Goal: Obtain resource: Obtain resource

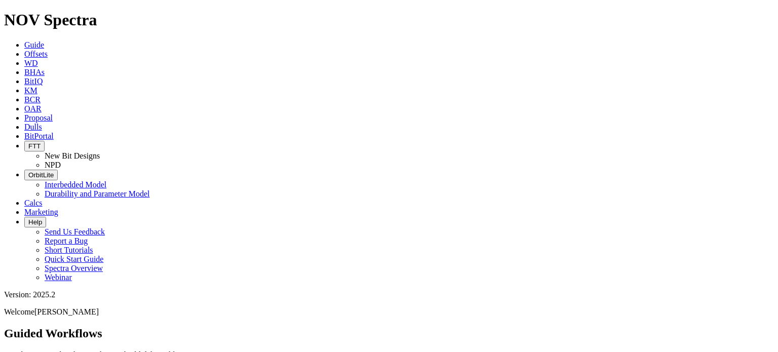
click at [24, 50] on icon at bounding box center [24, 54] width 0 height 9
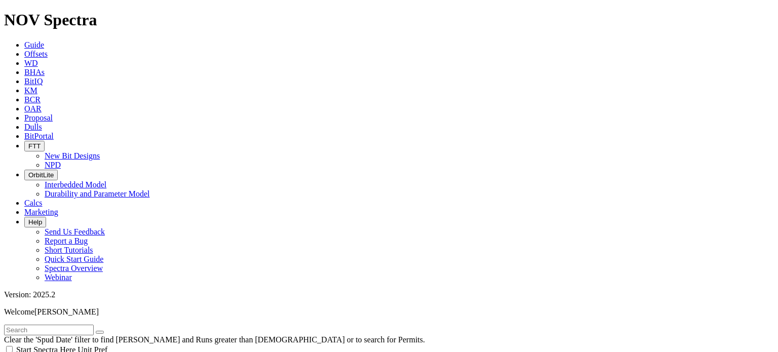
select select "8.75"
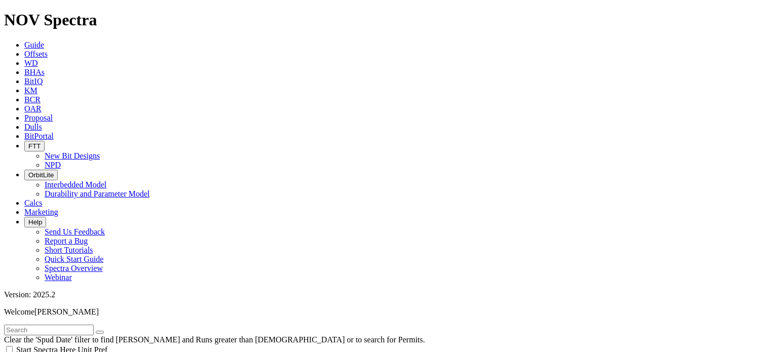
checkbox input "false"
select select "? number:8.75 ?"
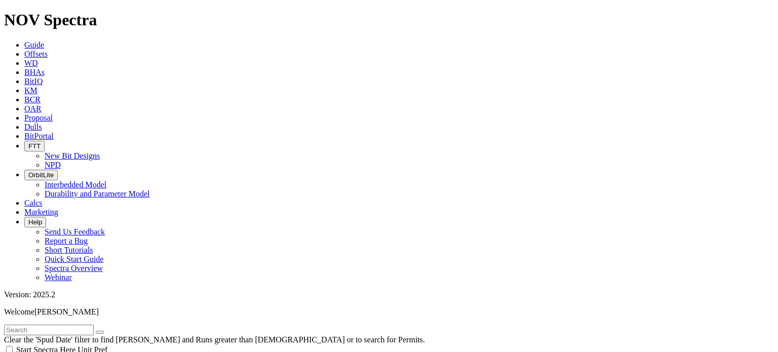
type input "[DATE]"
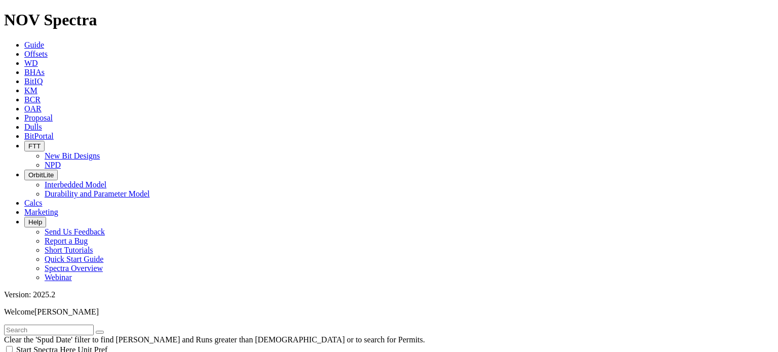
type input "7300"
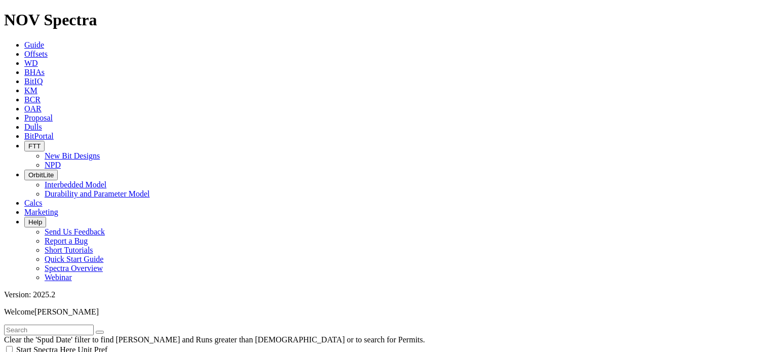
type input "10798"
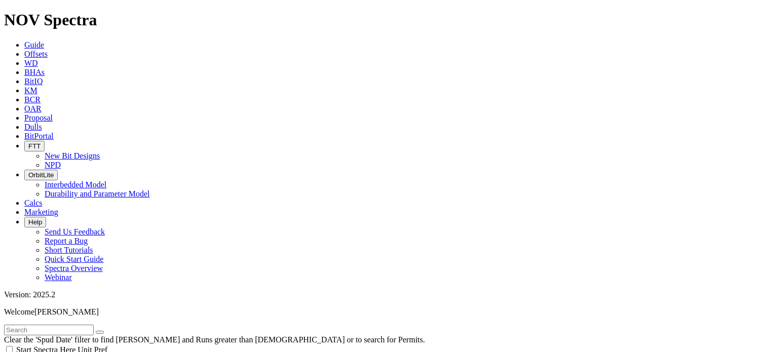
type input "11000"
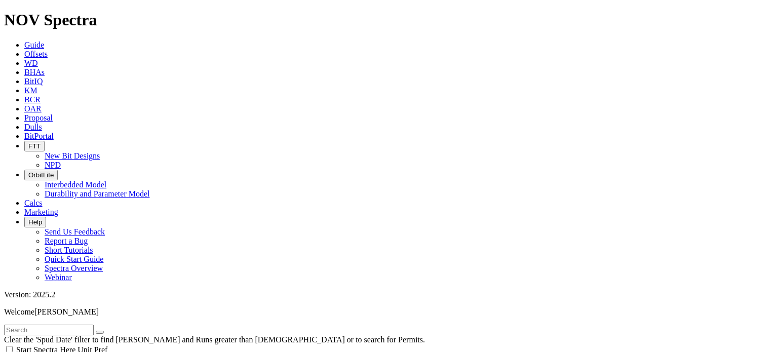
scroll to position [731, 0]
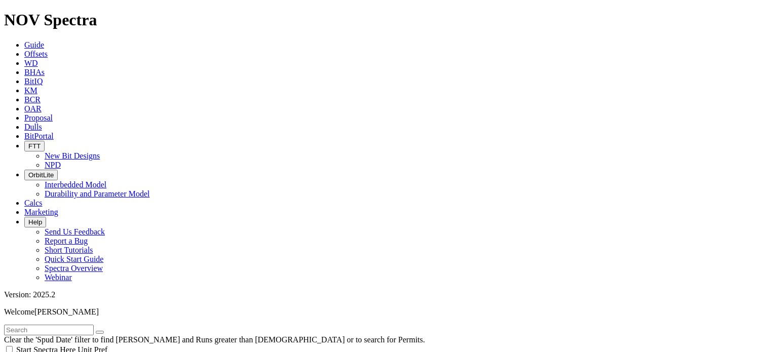
type input "0"
type input "7300"
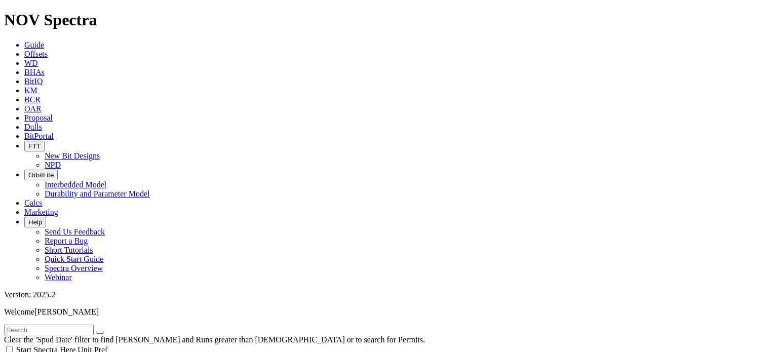
type input "7300"
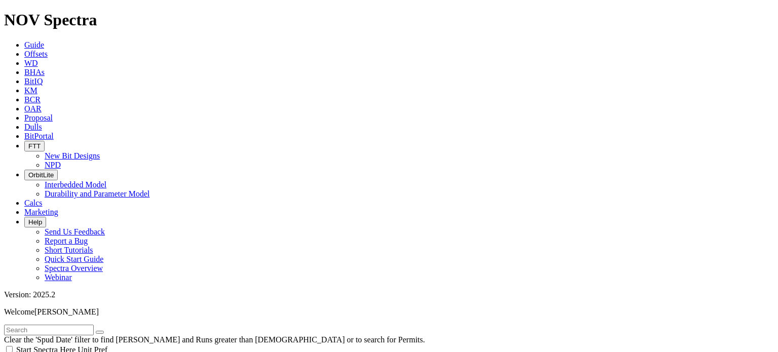
scroll to position [731, 0]
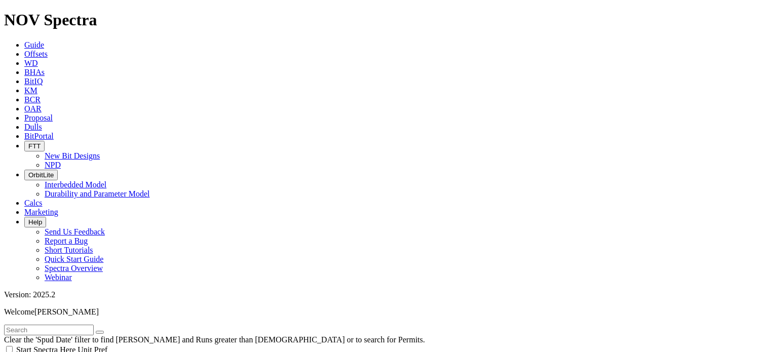
type input "10800"
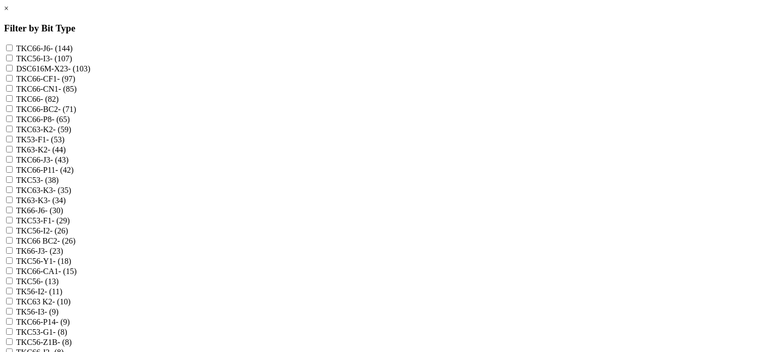
scroll to position [22, 0]
click at [13, 107] on input "TKC66-BC2 - (71)" at bounding box center [9, 108] width 7 height 7
checkbox input "true"
click at [13, 237] on BC2 "TKC66 BC2 - (26)" at bounding box center [9, 240] width 7 height 7
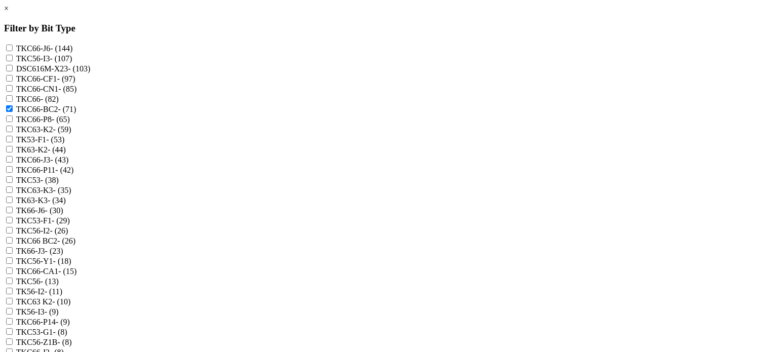
checkbox BC2 "true"
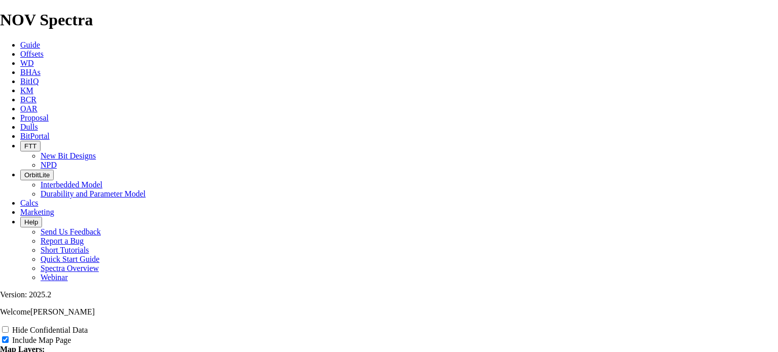
scroll to position [2142, 0]
type input "Untitled Offset Analysis"
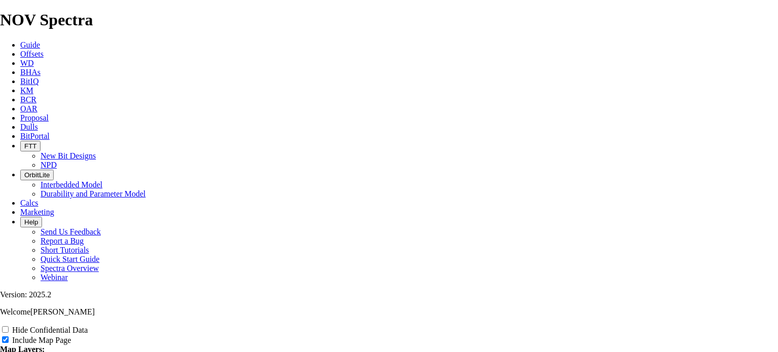
type input "Untitled Offset Analysis"
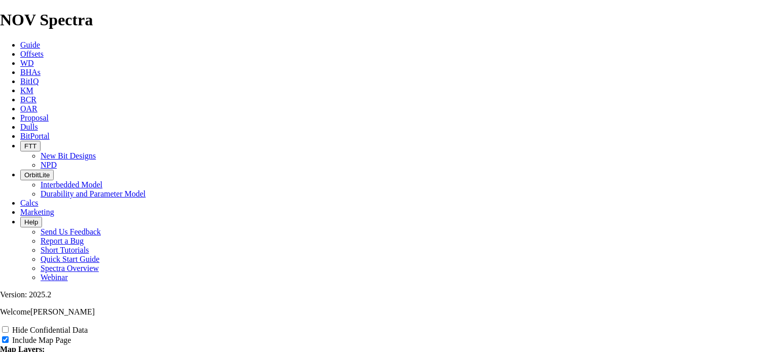
type input "Untitled Offset Analysis"
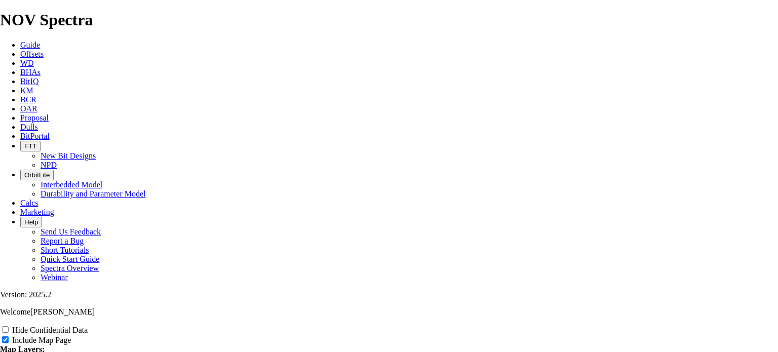
type input "Untitled Offset Analysis"
type input "Untitled Offset Analysi"
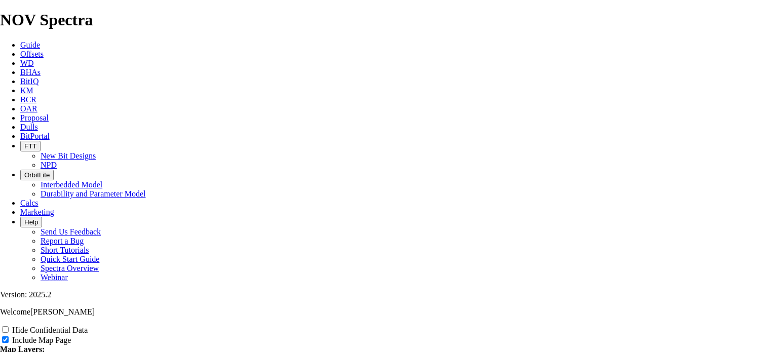
type input "Untitled Offset Analysi"
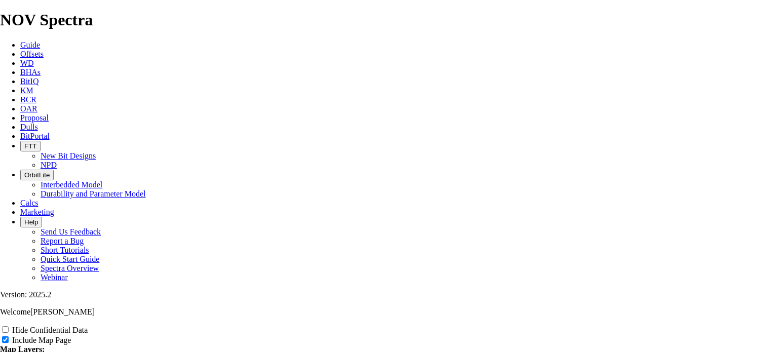
type input "Untitled Offset Analysi"
type input "Untitled Offset Analys"
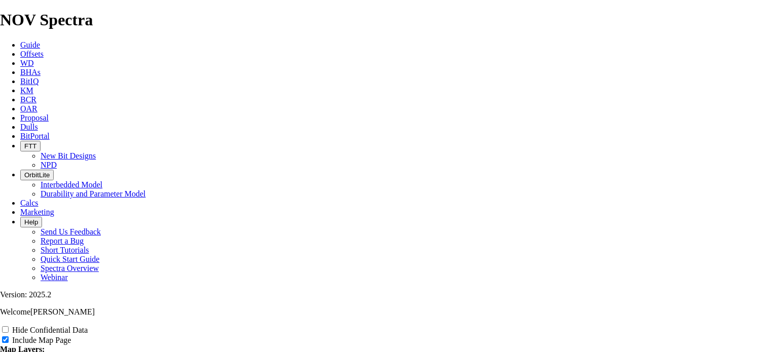
type input "Untitled Offset Analys"
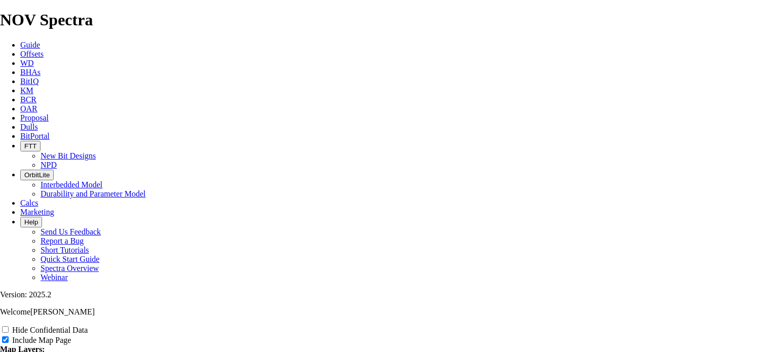
type input "Untitled Offset Analys"
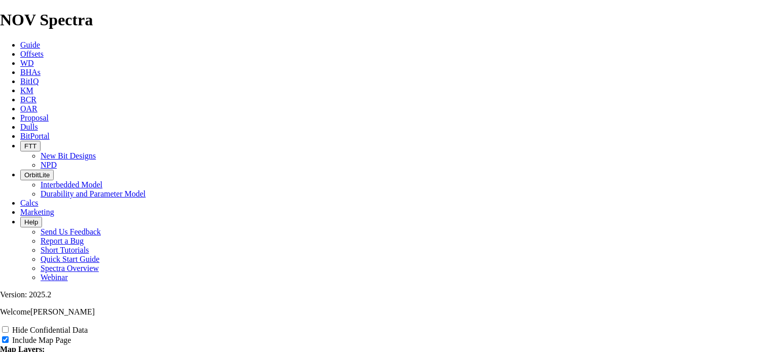
type input "Untitled Offset Analys"
type input "Untitled Offset Analy"
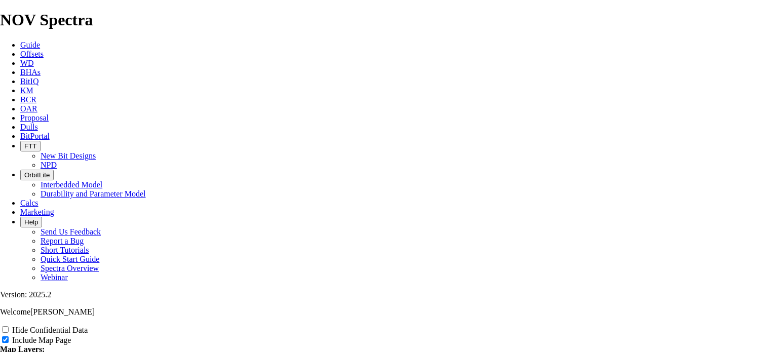
type input "Untitled Offset Analy"
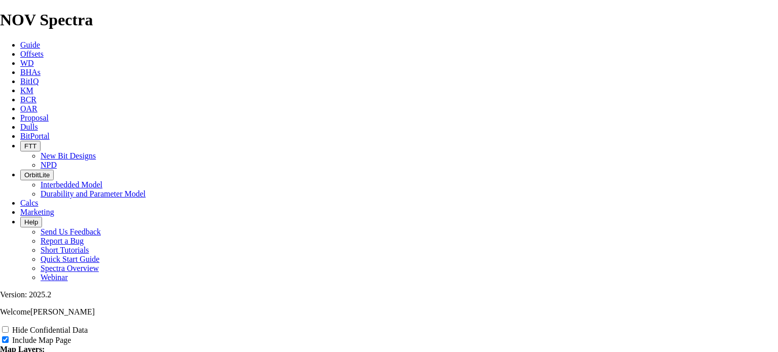
type input "Untitled Offset Analy"
type input "Untitled Offset Anal"
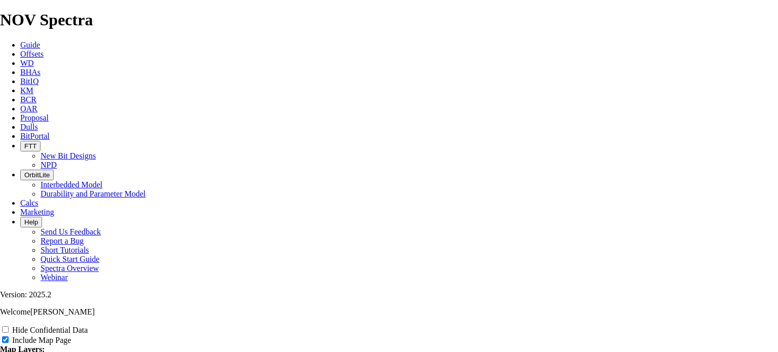
type input "Untitled Offset Anal"
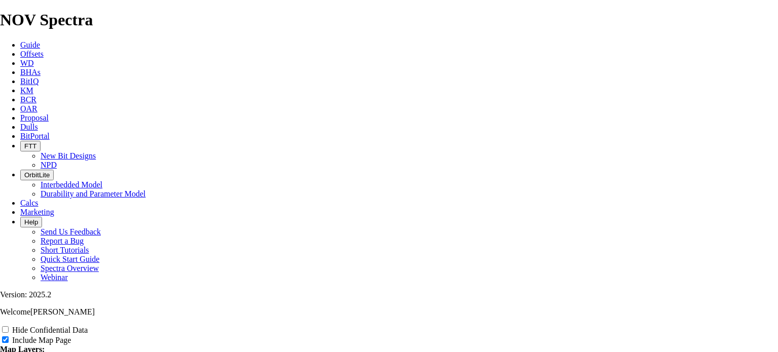
type input "Untitled Offset Anal"
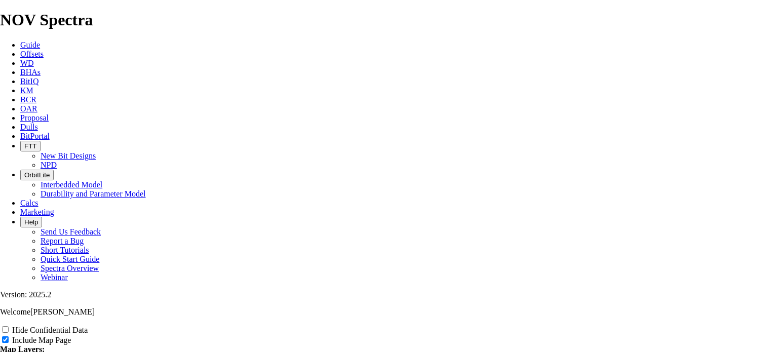
type input "Untitled Offset Ana"
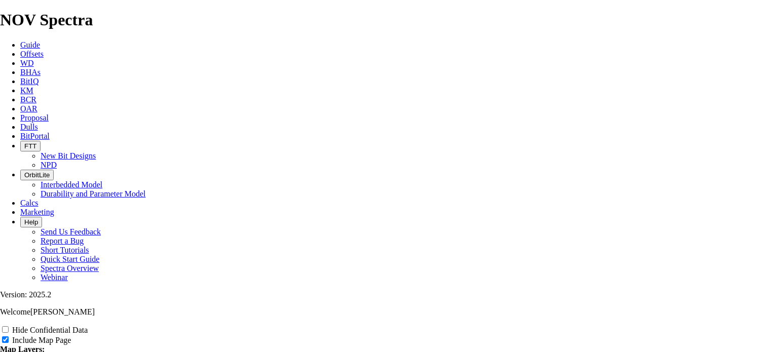
type input "Untitled Offset Ana"
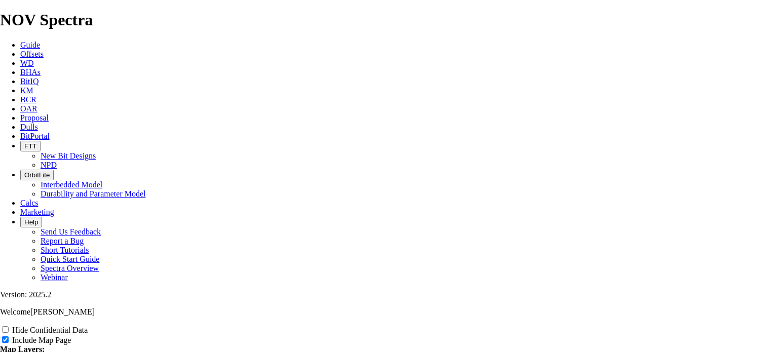
type input "Untitled Offset Ana"
type input "Untitled Offset An"
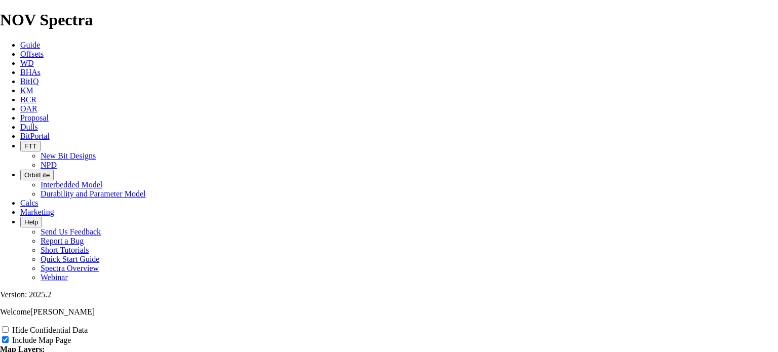
type input "Untitled Offset An"
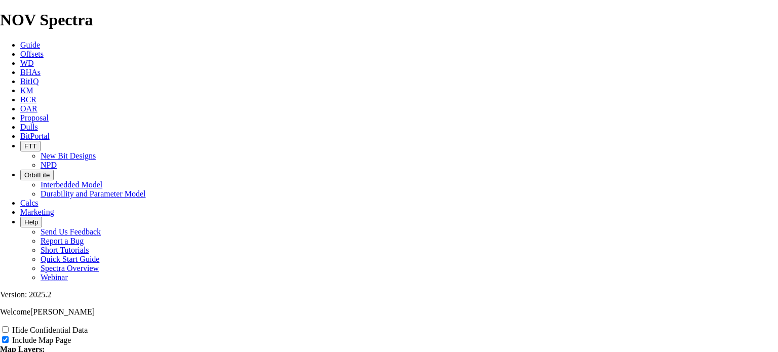
type input "Untitled Offset An"
type input "Untitled Offset A"
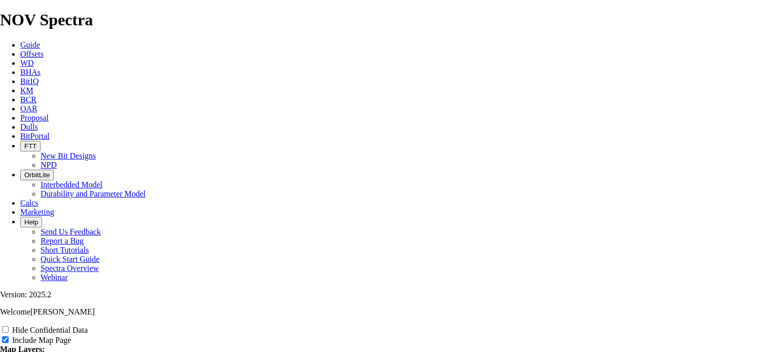
type input "Untitled Offset A"
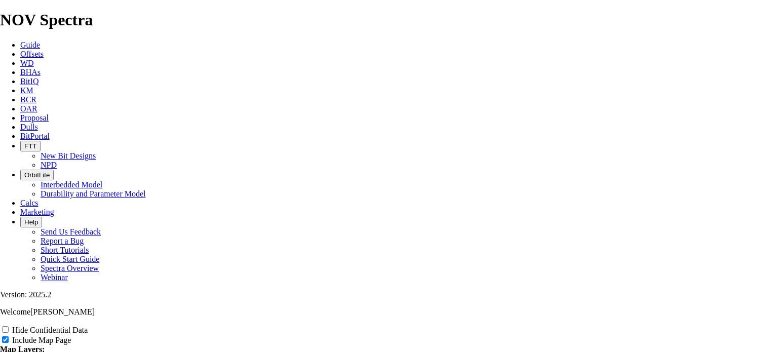
type input "Untitled Offset A"
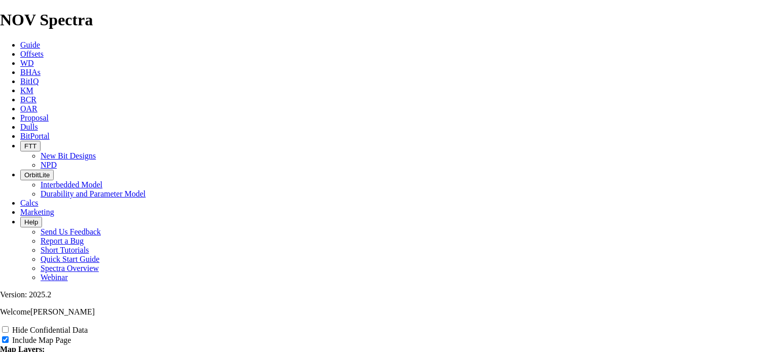
type input "Untitled Offset A"
type input "Untitled Offset"
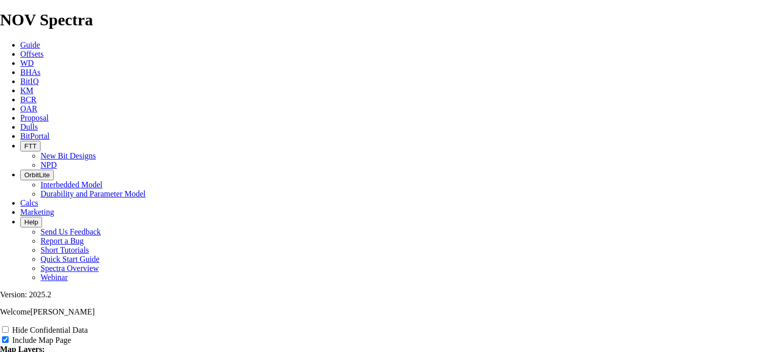
type input "Untitled Offset"
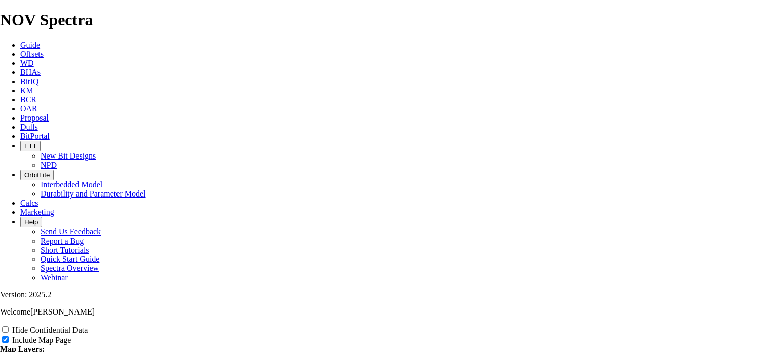
type input "Untitled Offset"
type input "Untitled Offse"
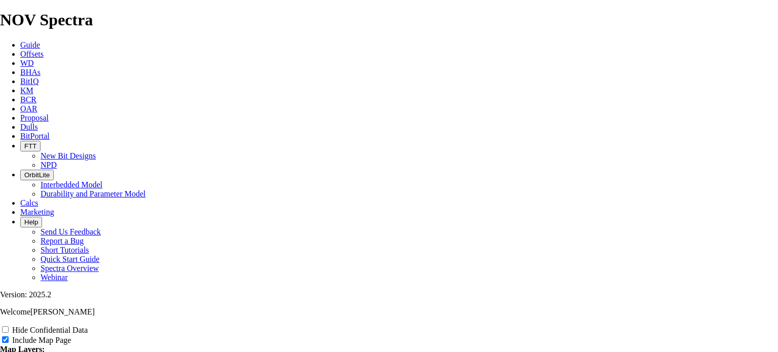
type input "Untitled Offse"
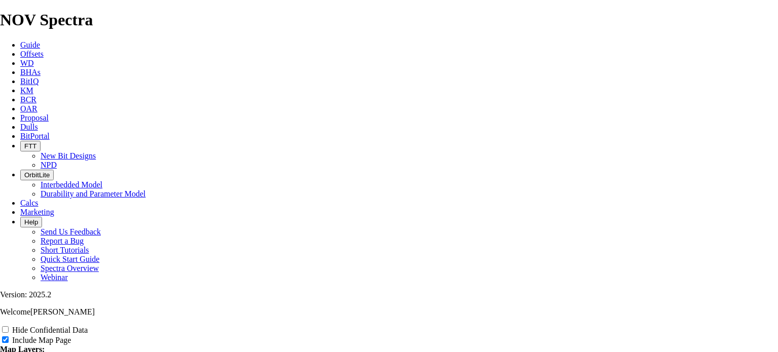
type input "Untitled Offse"
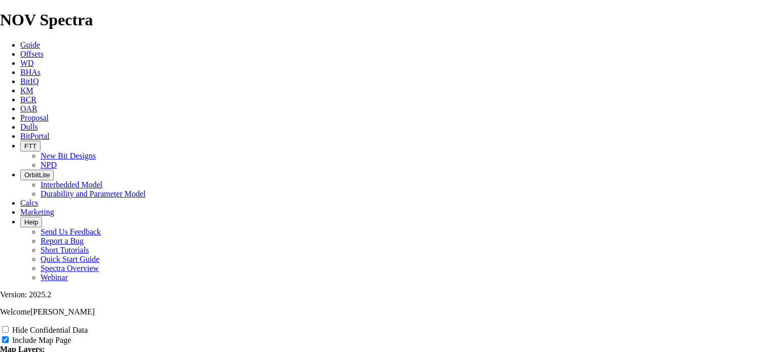
type input "Untitled Offse"
type input "Untitled Offs"
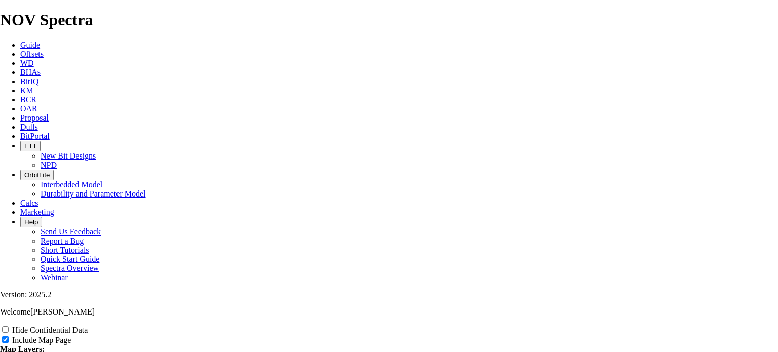
type input "Untitled Offs"
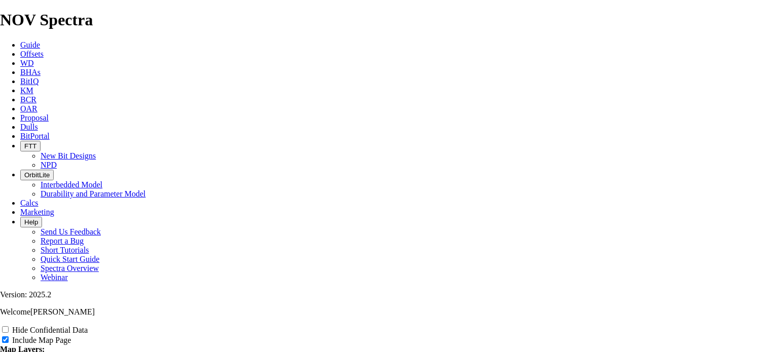
type input "Untitled Offs"
type input "Untitled Off"
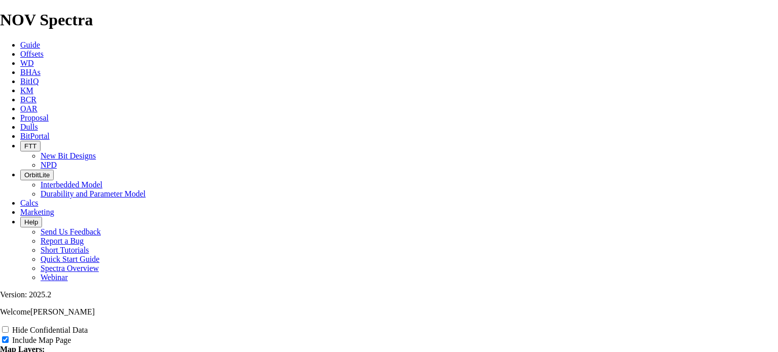
type input "Untitled Off"
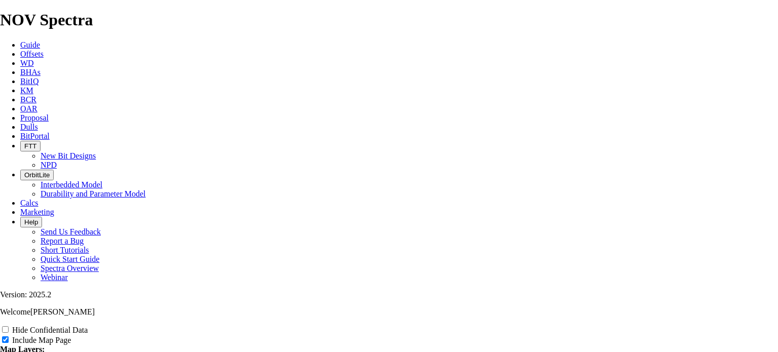
type input "Untitled Off"
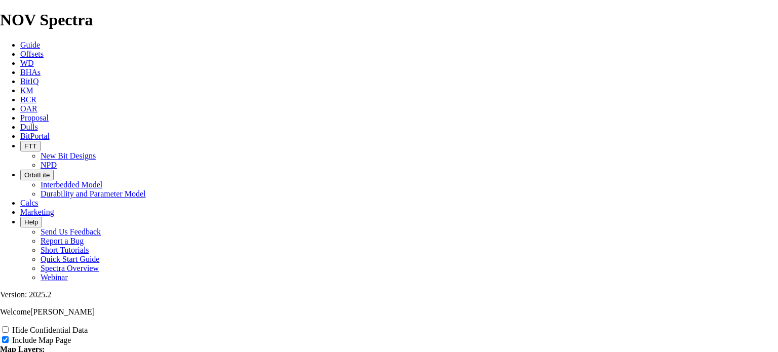
type input "Untitled Of"
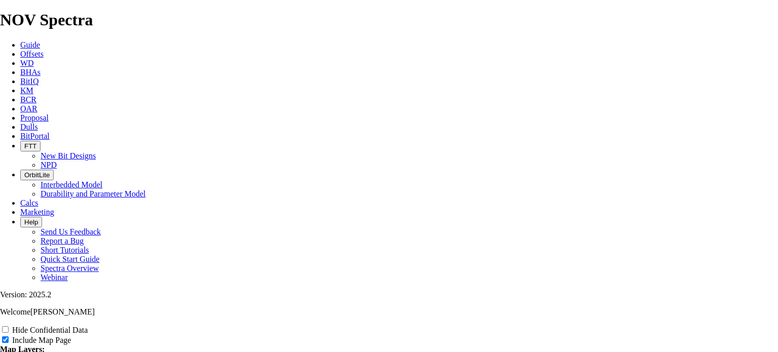
type input "Untitled Of"
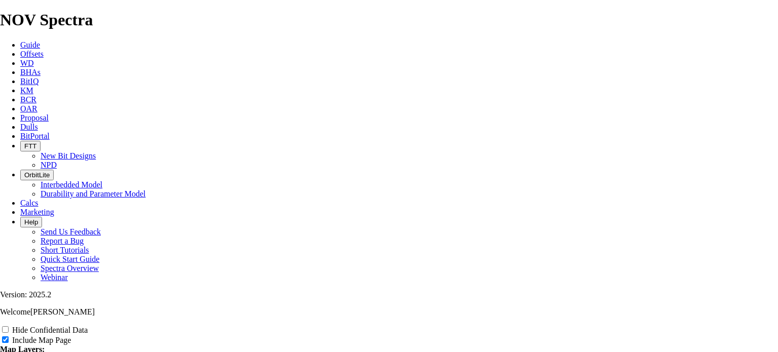
type input "Untitled Of"
type input "Untitled O"
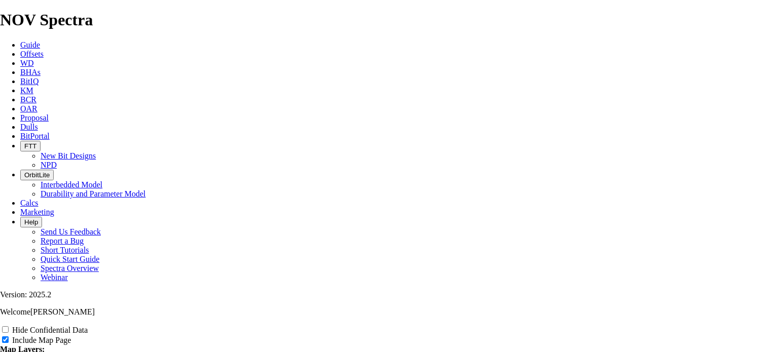
type input "Untitled O"
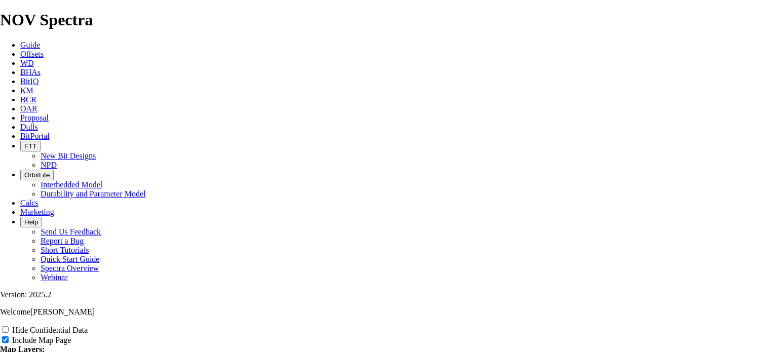
type input "Untitled O"
type input "Untitled"
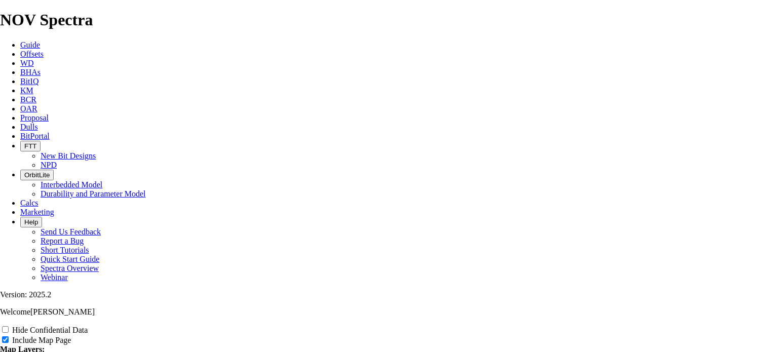
type input "Untitled"
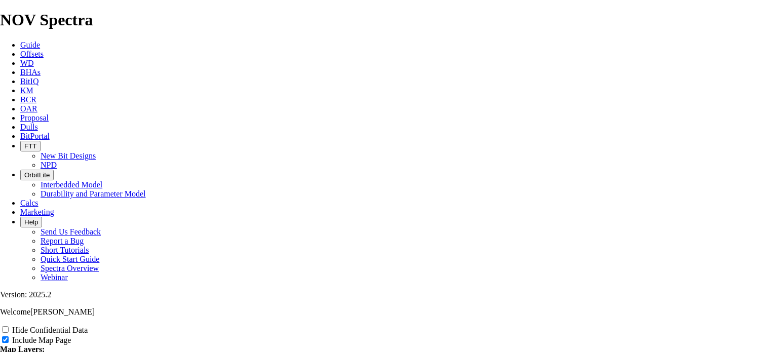
type input "Untitled"
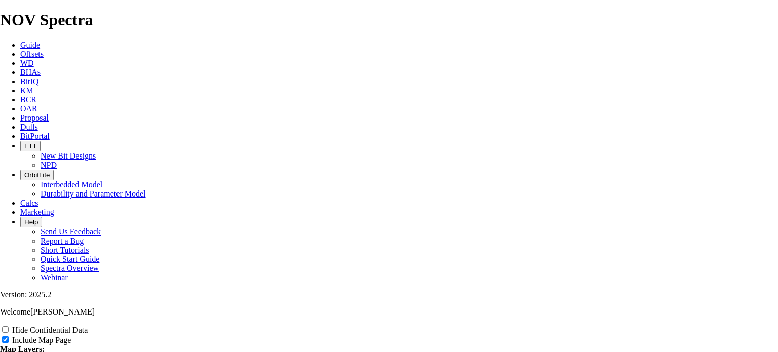
type input "Untitled"
type input "Untitle"
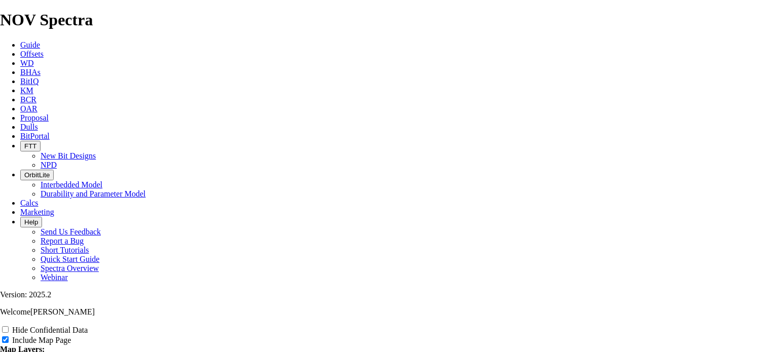
type input "Untitle"
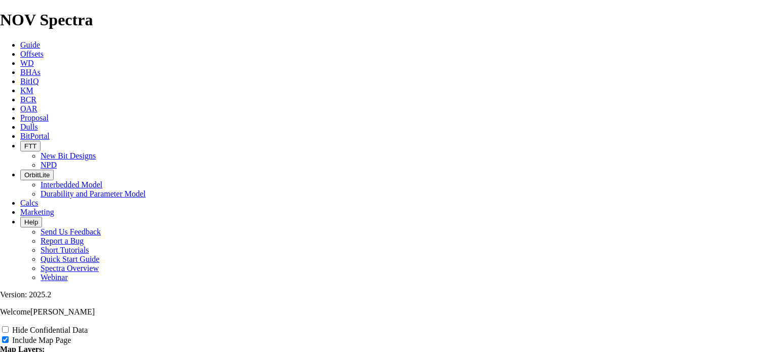
type input "Untitle"
type input "Untitl"
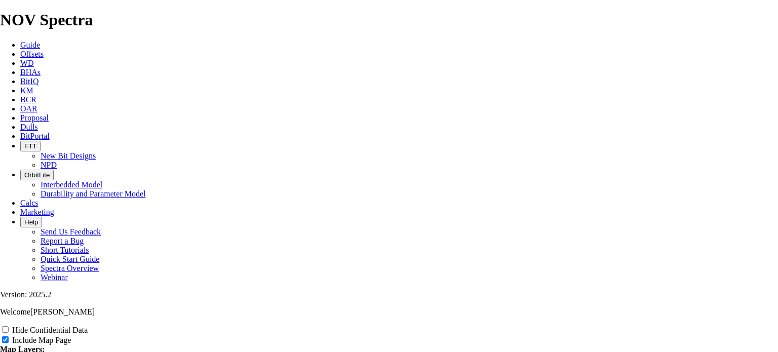
scroll to position [2067, 0]
